Goal: Task Accomplishment & Management: Manage account settings

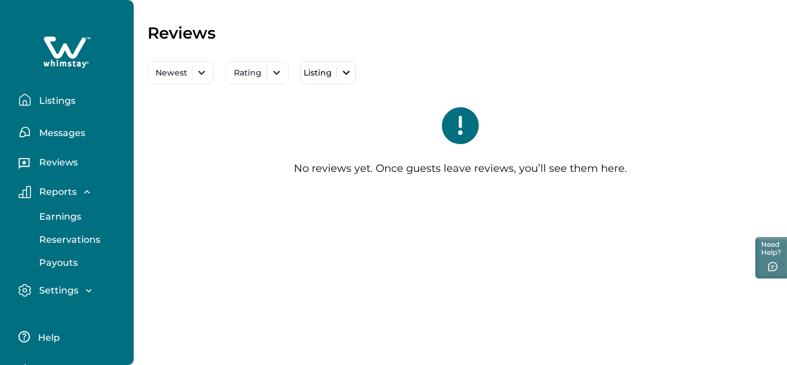
scroll to position [65, 0]
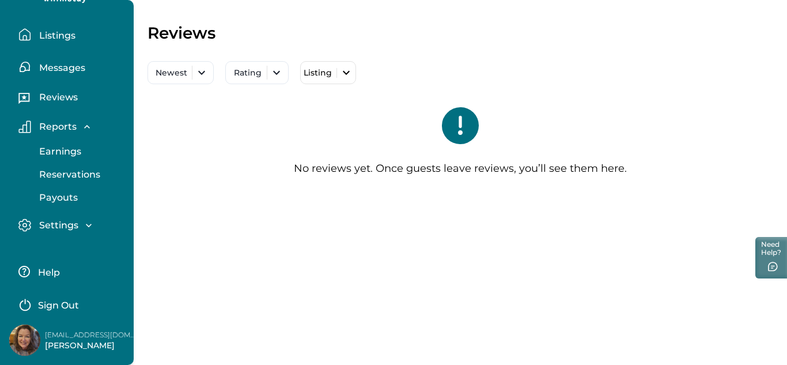
click at [65, 37] on p "Listings" at bounding box center [56, 36] width 40 height 12
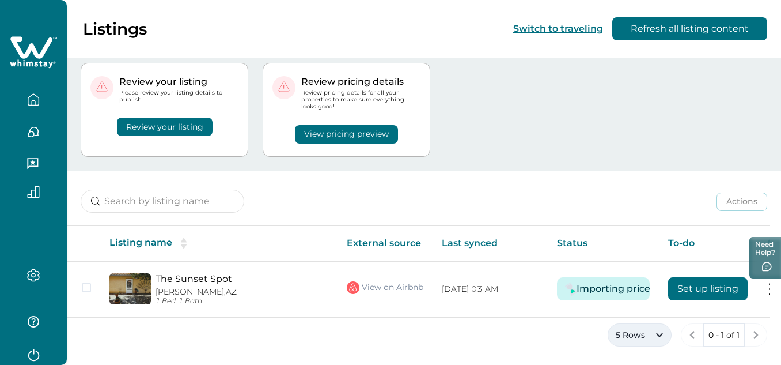
click at [659, 332] on button "5 Rows" at bounding box center [640, 334] width 64 height 23
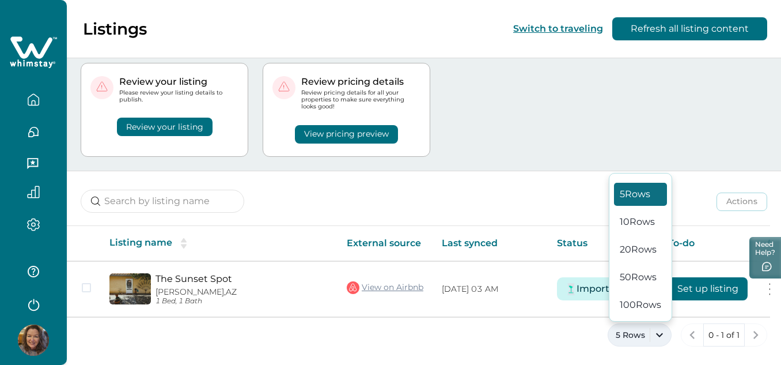
click at [503, 342] on div "5 Rows 0 - 1 of 1" at bounding box center [424, 343] width 714 height 41
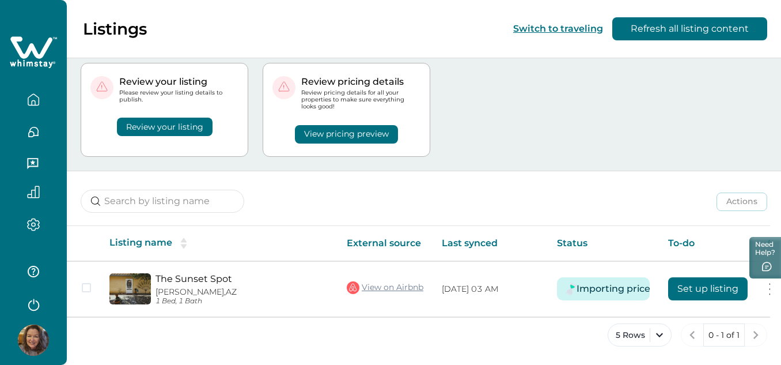
click at [169, 118] on button "Review your listing" at bounding box center [165, 127] width 96 height 18
click at [165, 119] on button "Review your listing" at bounding box center [165, 127] width 96 height 18
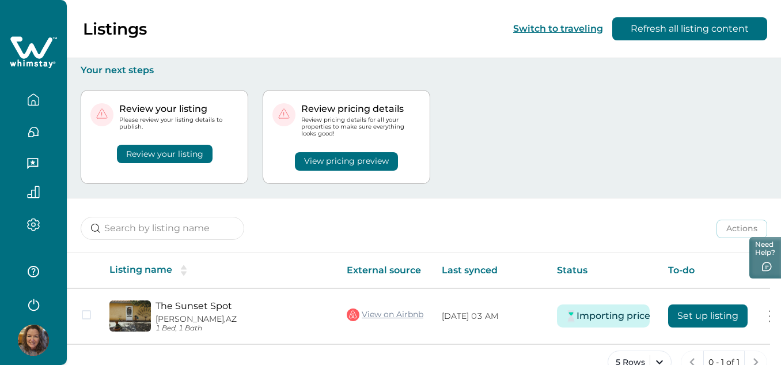
scroll to position [30, 0]
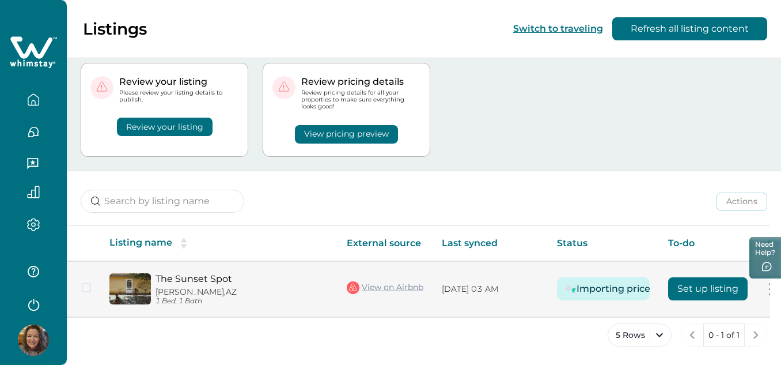
click at [769, 289] on button at bounding box center [770, 289] width 9 height 12
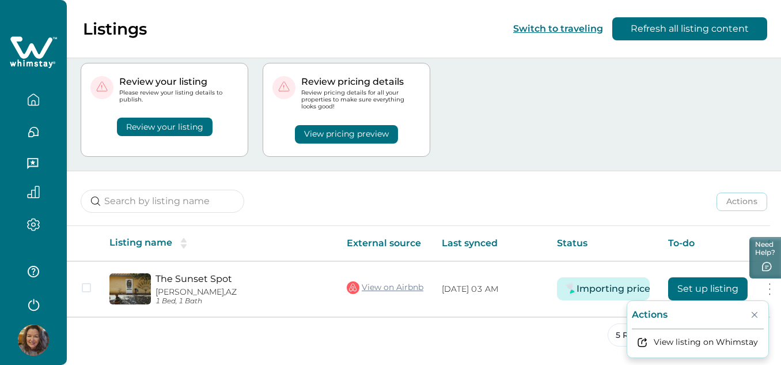
drag, startPoint x: 164, startPoint y: 281, endPoint x: 35, endPoint y: 220, distance: 142.5
click at [35, 220] on icon "button" at bounding box center [33, 224] width 13 height 13
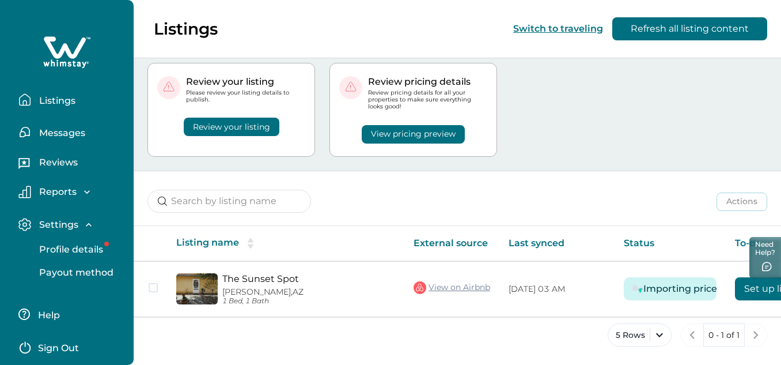
click at [59, 103] on p "Listings" at bounding box center [56, 101] width 40 height 12
click at [63, 99] on p "Listings" at bounding box center [56, 101] width 40 height 12
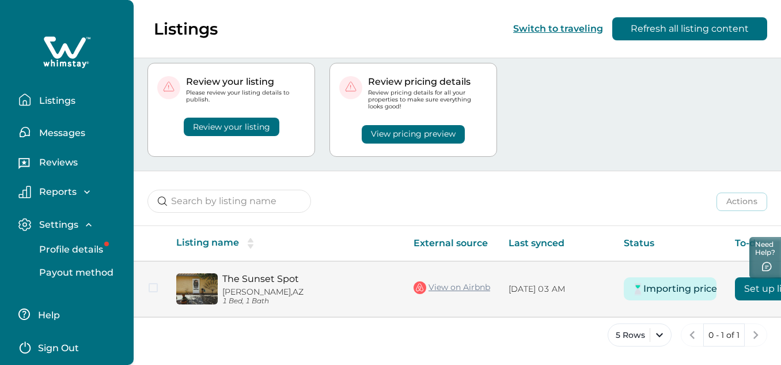
click at [151, 281] on tr "The Sunset Spot Whetstone, AZ 1 Bed, 1 Bath View on Airbnb 10/07/2025, 03 AM Im…" at bounding box center [506, 289] width 744 height 56
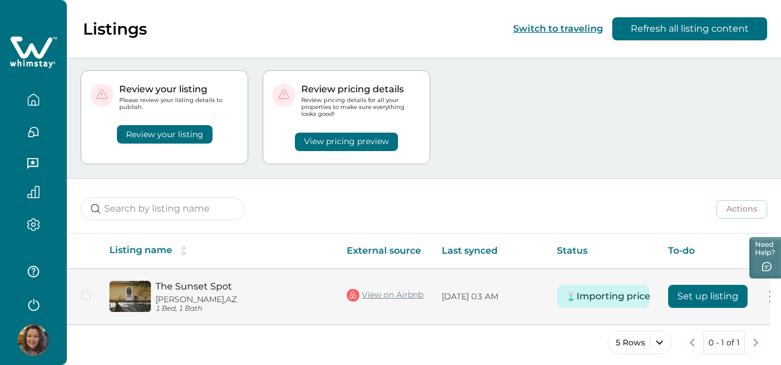
scroll to position [30, 0]
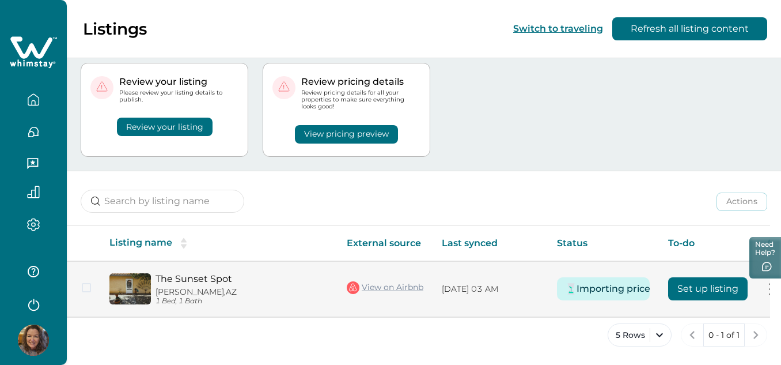
click at [770, 285] on button at bounding box center [770, 289] width 9 height 12
click at [758, 312] on icon "Close" at bounding box center [755, 315] width 6 height 6
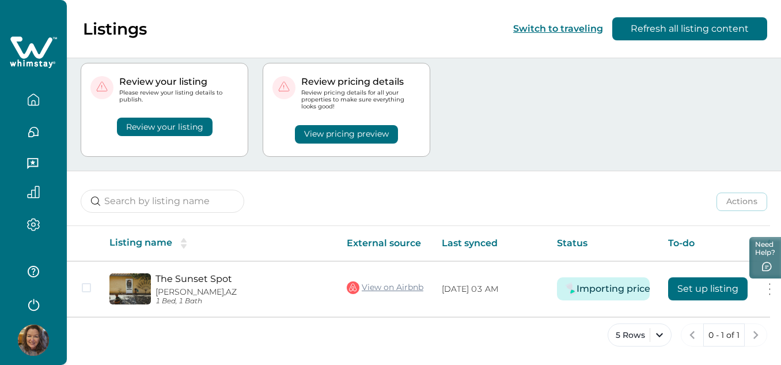
click at [38, 328] on img at bounding box center [33, 339] width 31 height 31
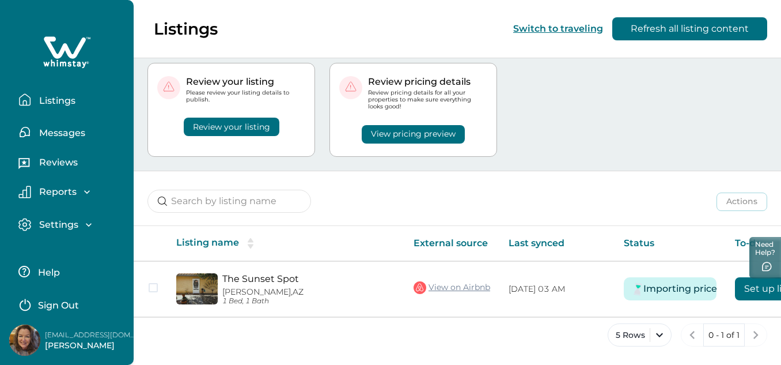
click at [41, 267] on p "Help" at bounding box center [47, 273] width 25 height 12
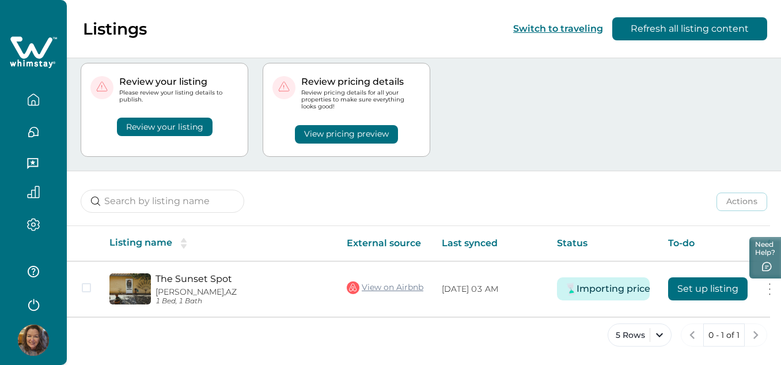
click at [213, 122] on button "Review your listing" at bounding box center [165, 127] width 96 height 18
click at [160, 119] on button "Review your listing" at bounding box center [165, 127] width 96 height 18
click at [145, 119] on button "Review your listing" at bounding box center [165, 127] width 96 height 18
click at [166, 89] on p "Please review your listing details to publish." at bounding box center [178, 96] width 119 height 14
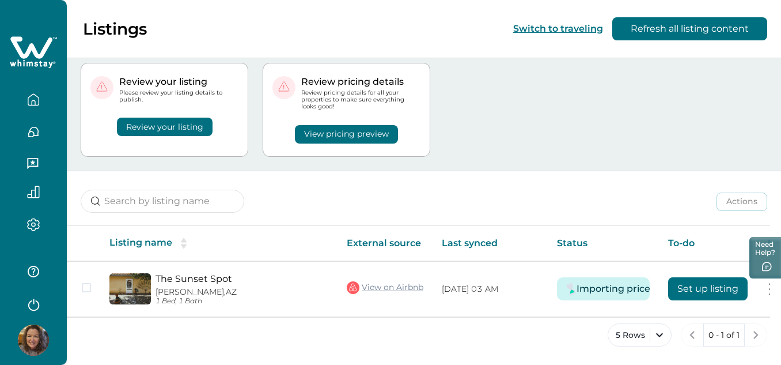
click at [385, 131] on button "View pricing preview" at bounding box center [346, 134] width 103 height 18
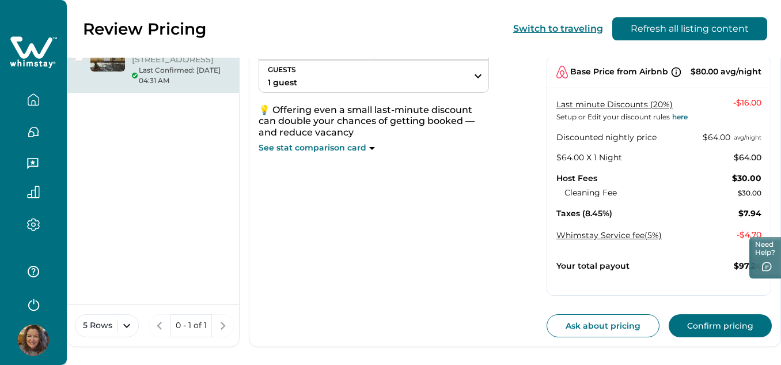
scroll to position [138, 0]
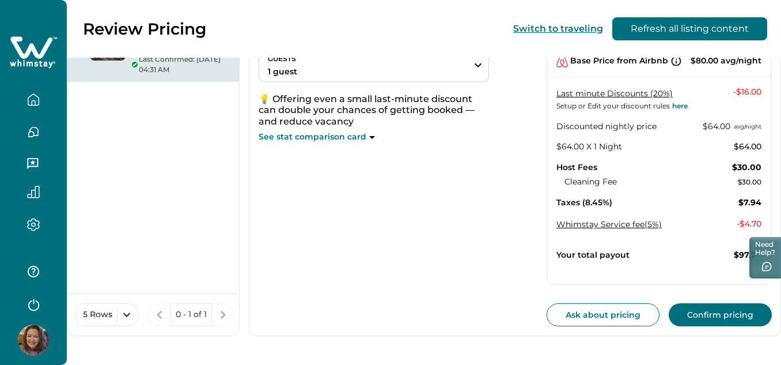
click at [706, 312] on button "Confirm pricing" at bounding box center [720, 314] width 103 height 23
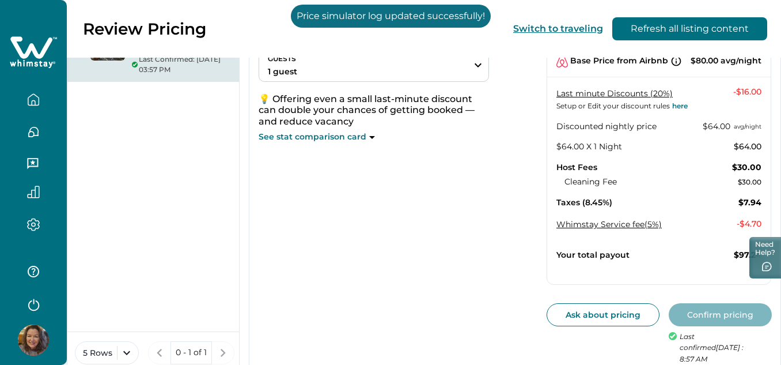
scroll to position [0, 0]
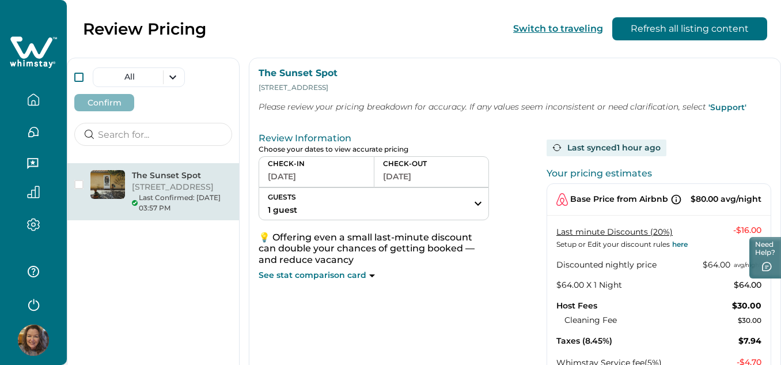
click at [78, 75] on span at bounding box center [78, 77] width 9 height 9
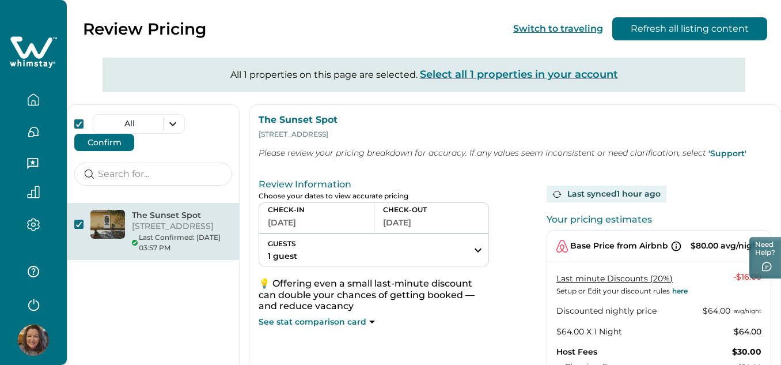
click at [109, 143] on button "Confirm" at bounding box center [104, 142] width 60 height 17
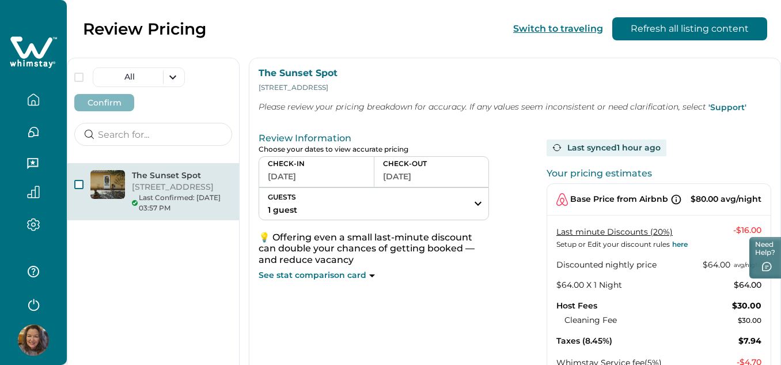
click at [77, 182] on span "button" at bounding box center [78, 184] width 9 height 9
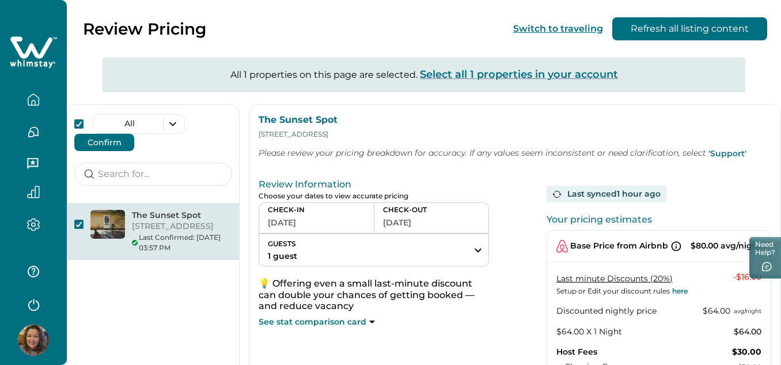
click at [99, 138] on button "Confirm" at bounding box center [104, 142] width 60 height 17
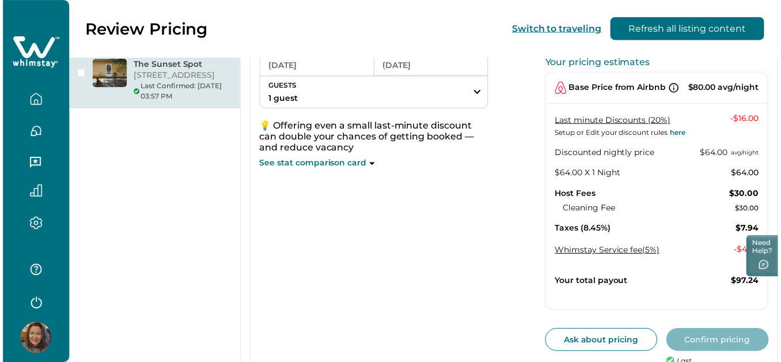
scroll to position [146, 0]
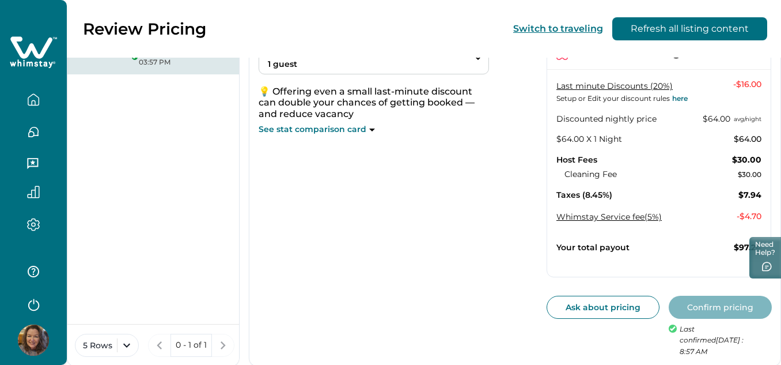
click at [39, 100] on icon "button" at bounding box center [33, 99] width 10 height 11
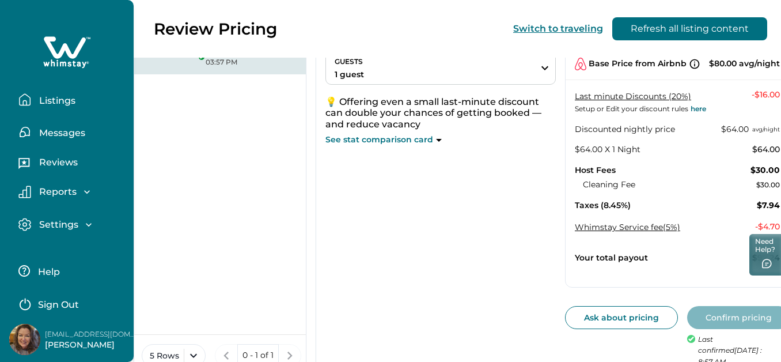
click at [69, 102] on p "Listings" at bounding box center [56, 101] width 40 height 12
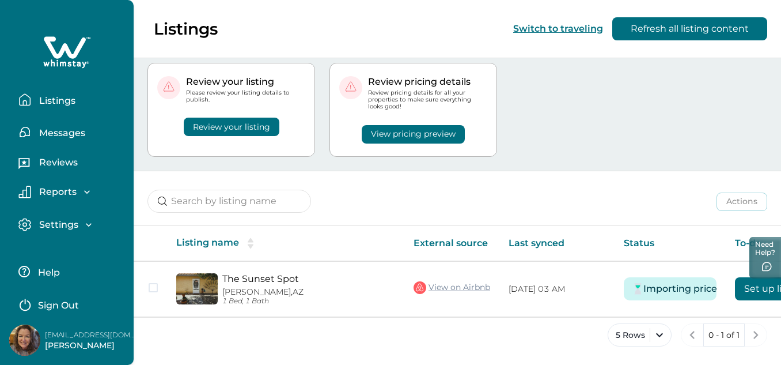
scroll to position [30, 0]
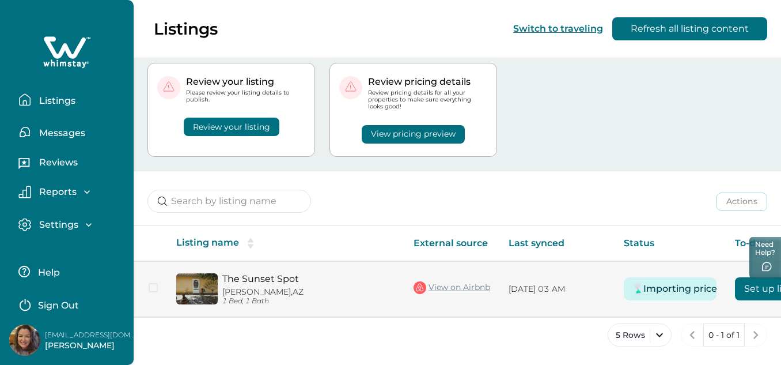
click at [678, 286] on td "Importing price" at bounding box center [670, 289] width 111 height 56
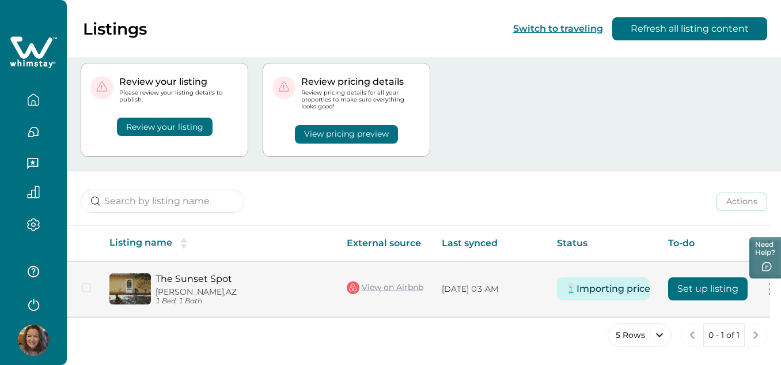
click at [602, 286] on button "Importing price" at bounding box center [613, 288] width 59 height 23
click at [604, 283] on button "Importing price" at bounding box center [613, 288] width 59 height 23
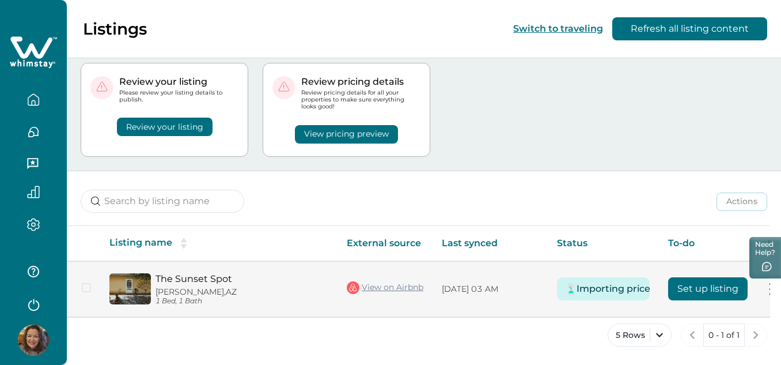
click at [720, 287] on button "Set up listing" at bounding box center [708, 288] width 80 height 23
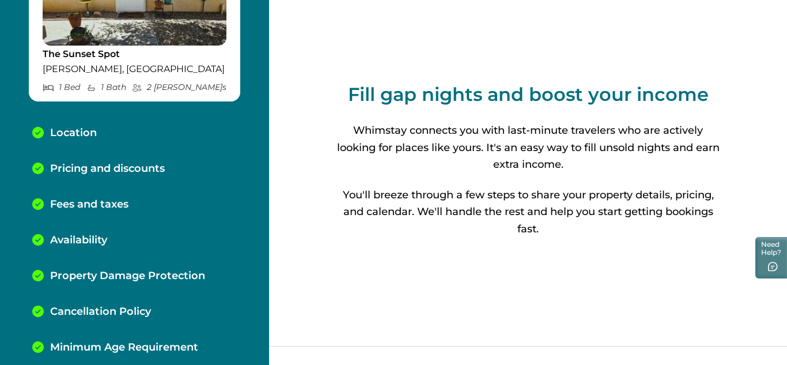
scroll to position [158, 0]
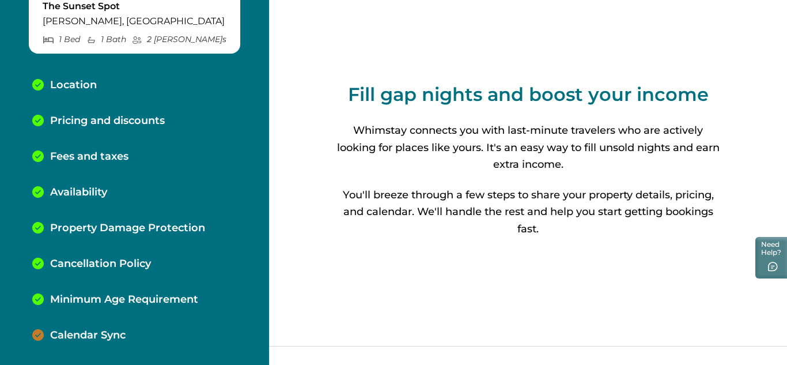
click at [67, 332] on p "Calendar Sync" at bounding box center [87, 335] width 75 height 13
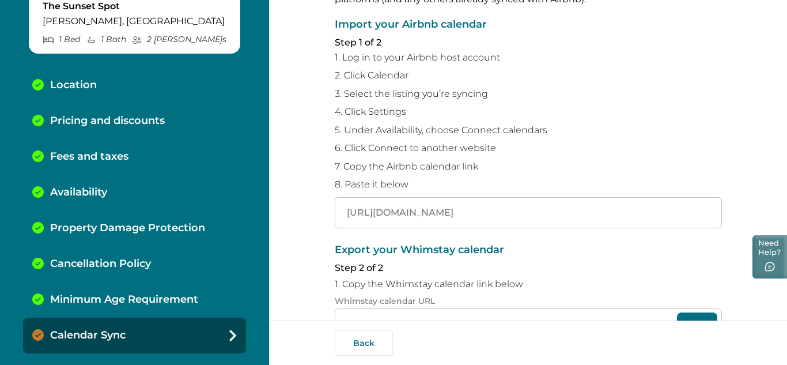
scroll to position [0, 125]
drag, startPoint x: 345, startPoint y: 210, endPoint x: 787, endPoint y: 265, distance: 444.7
click at [781, 248] on div "Skip to Content The Sunset Spot Whetstone, AZ 1 Bed 1 Bath 2 Max Guest s Locati…" at bounding box center [393, 182] width 787 height 365
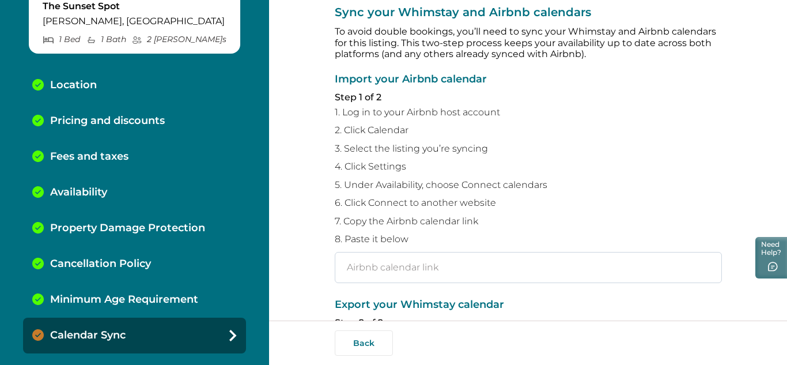
scroll to position [27, 0]
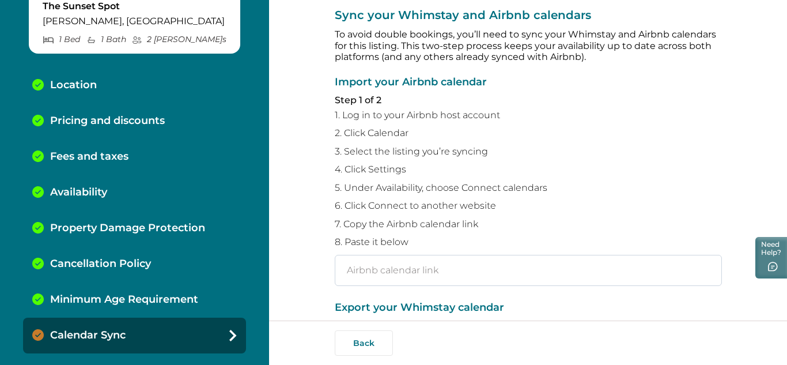
click at [373, 267] on input "text" at bounding box center [528, 270] width 387 height 31
paste input "https://www.airbnb.com/calendar/ical/1182942270083697088.ics?s=8659ed5ac7f2e56a…"
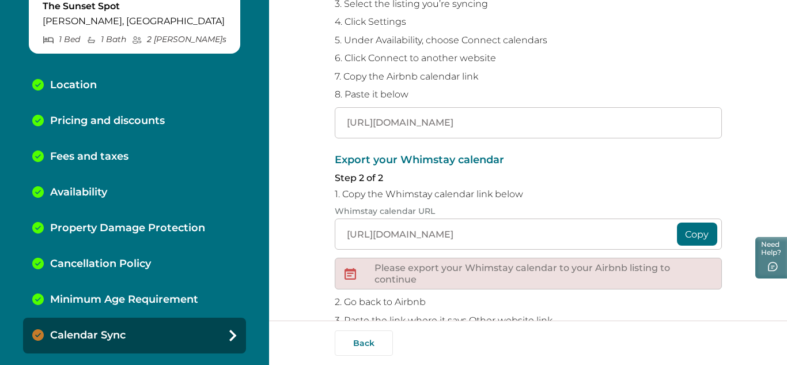
scroll to position [199, 0]
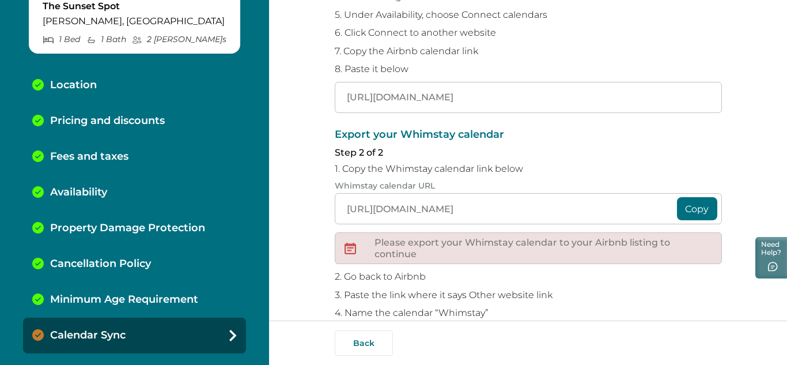
type input "https://www.airbnb.com/calendar/ical/1182942270083697088.ics?s=8659ed5ac7f2e56a…"
click at [698, 208] on button "Copy" at bounding box center [697, 208] width 40 height 23
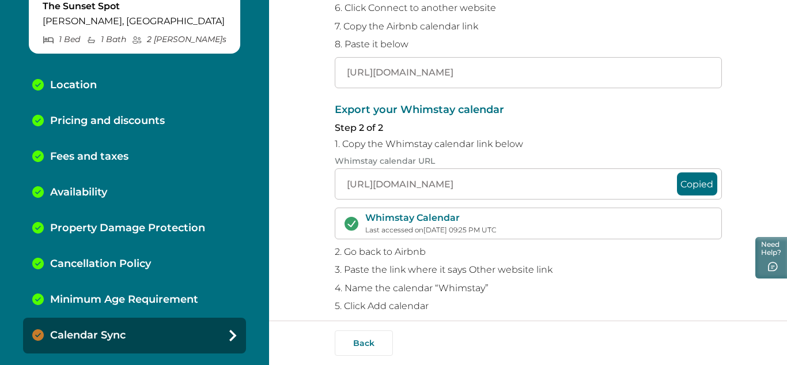
scroll to position [256, 0]
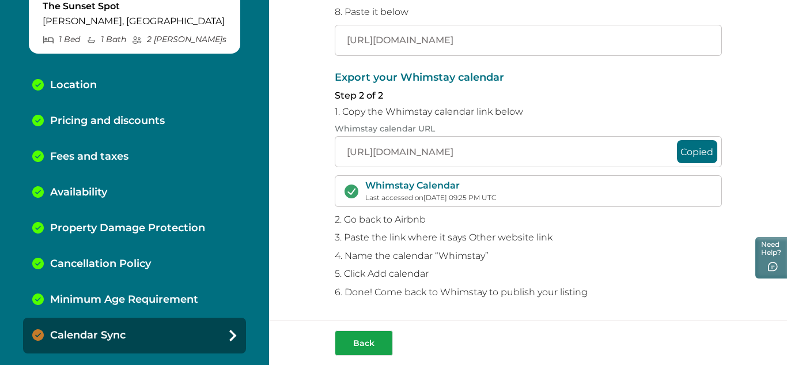
click at [360, 334] on button "Back" at bounding box center [364, 342] width 58 height 25
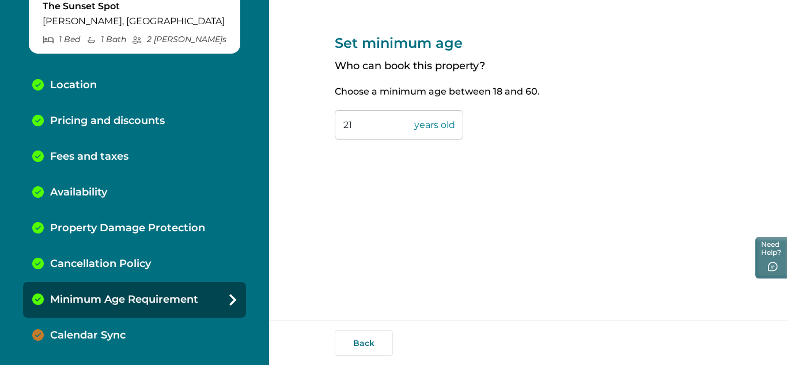
click at [97, 334] on p "Calendar Sync" at bounding box center [87, 335] width 75 height 13
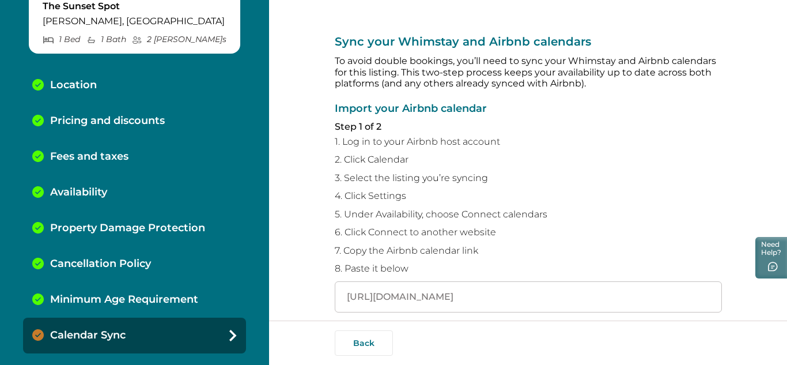
click at [98, 333] on p "Calendar Sync" at bounding box center [87, 335] width 75 height 13
click at [39, 339] on icon at bounding box center [38, 335] width 12 height 12
click at [40, 339] on icon at bounding box center [38, 335] width 12 height 12
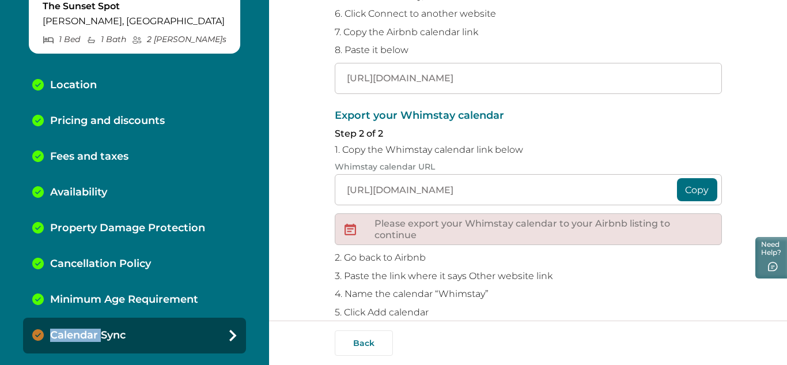
scroll to position [257, 0]
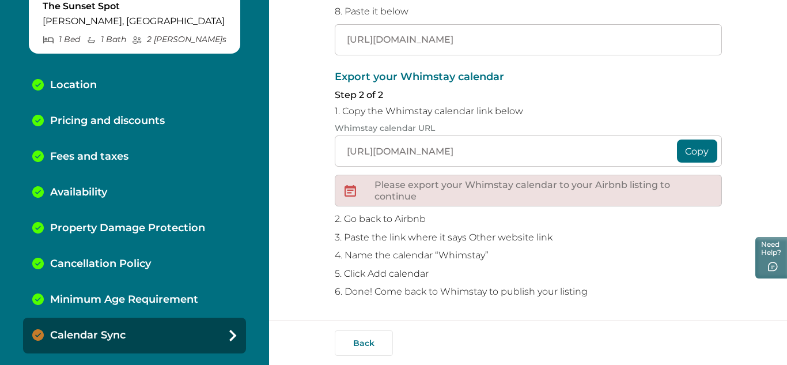
click at [420, 179] on div "Please export your Whimstay calendar to your Airbnb listing to continue" at bounding box center [528, 191] width 387 height 32
click at [417, 191] on p "Please export your Whimstay calendar to your Airbnb listing to continue" at bounding box center [544, 190] width 338 height 22
click at [668, 209] on div "Export your Whimstay calendar Step 2 of 2 1. Copy the Whimstay calendar link be…" at bounding box center [528, 184] width 387 height 226
click at [668, 203] on div "Please export your Whimstay calendar to your Airbnb listing to continue" at bounding box center [528, 191] width 387 height 32
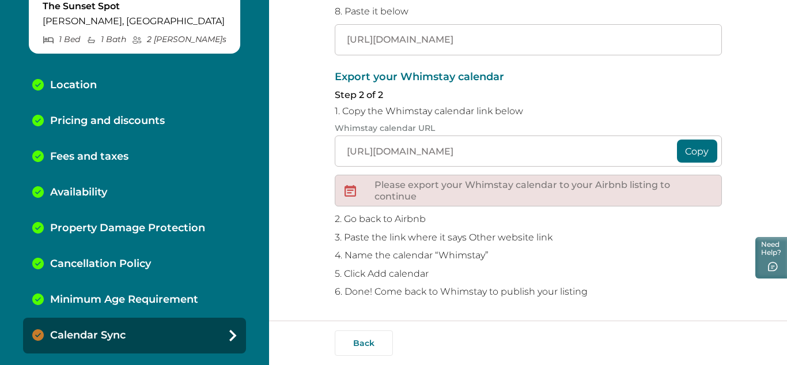
click at [229, 335] on icon at bounding box center [232, 336] width 7 height 12
click at [229, 334] on icon at bounding box center [232, 336] width 7 height 12
click at [168, 338] on div "Calendar Sync" at bounding box center [134, 335] width 223 height 36
click at [166, 336] on div "Calendar Sync" at bounding box center [134, 335] width 223 height 36
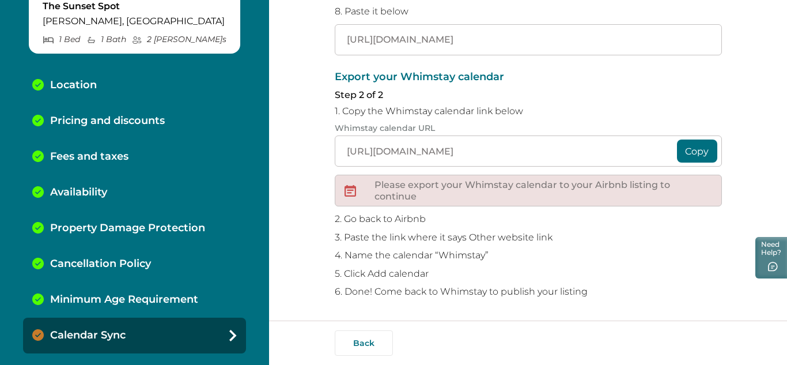
click at [101, 332] on p "Calendar Sync" at bounding box center [87, 335] width 75 height 13
click at [100, 331] on p "Calendar Sync" at bounding box center [87, 335] width 75 height 13
click at [36, 334] on icon at bounding box center [38, 335] width 12 height 12
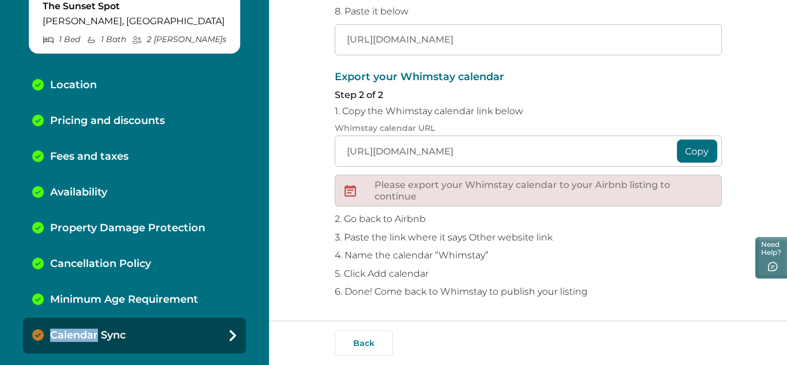
click at [36, 333] on icon at bounding box center [38, 335] width 12 height 12
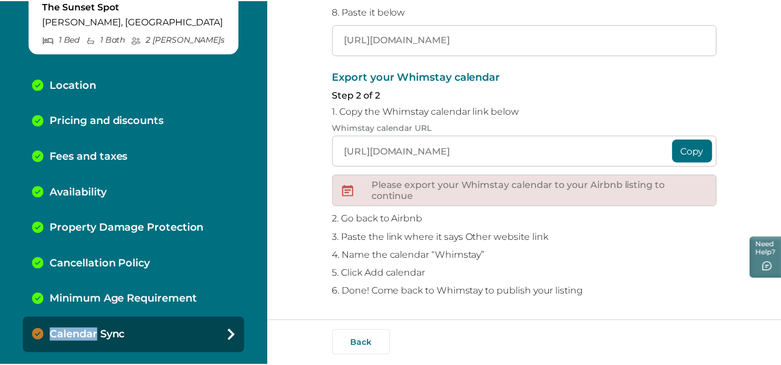
scroll to position [0, 0]
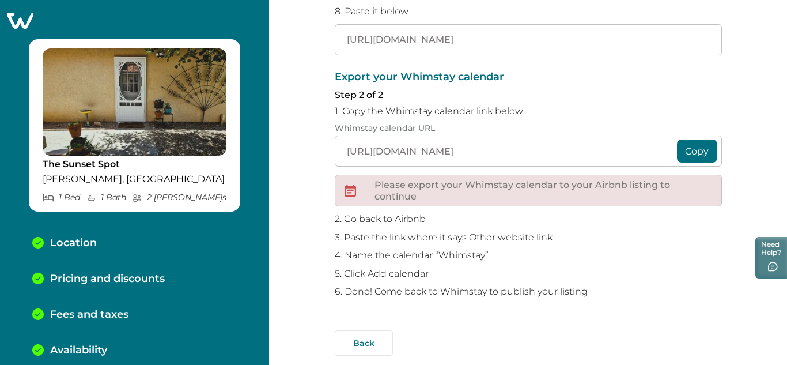
click at [24, 14] on icon at bounding box center [20, 21] width 27 height 16
